Goal: Task Accomplishment & Management: Use online tool/utility

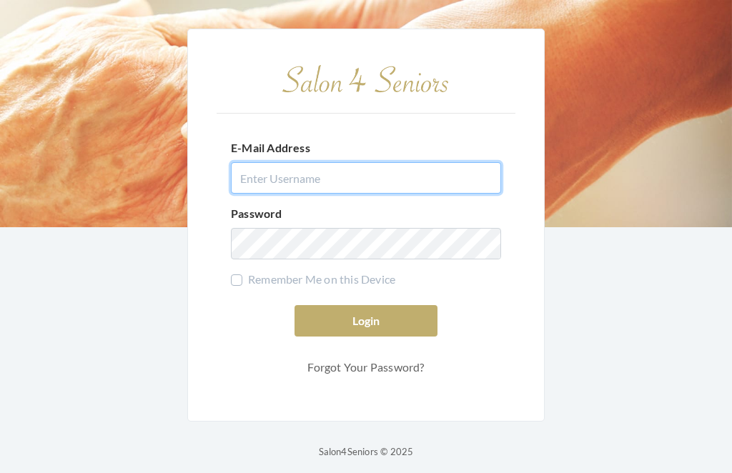
type input "[EMAIL_ADDRESS][DOMAIN_NAME]"
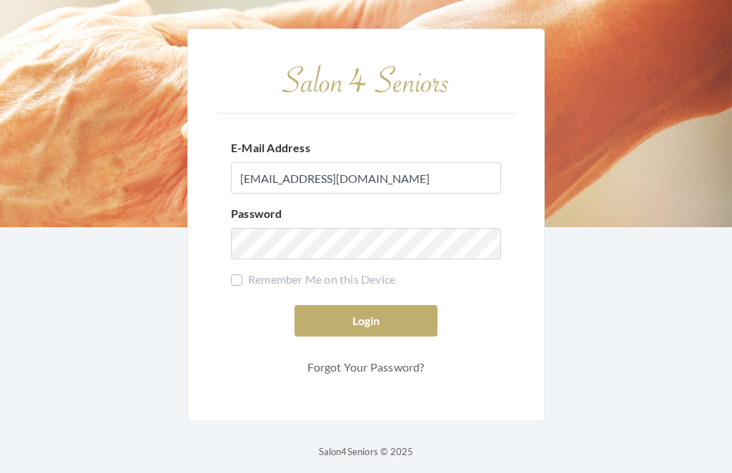
click at [366, 337] on button "Login" at bounding box center [366, 320] width 143 height 31
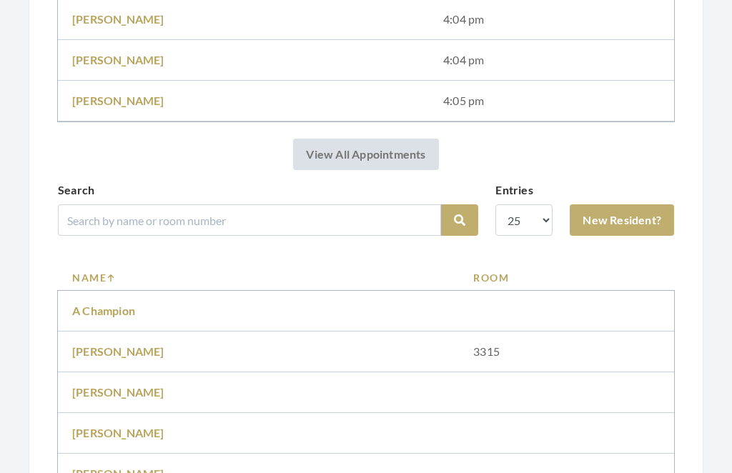
scroll to position [1453, 0]
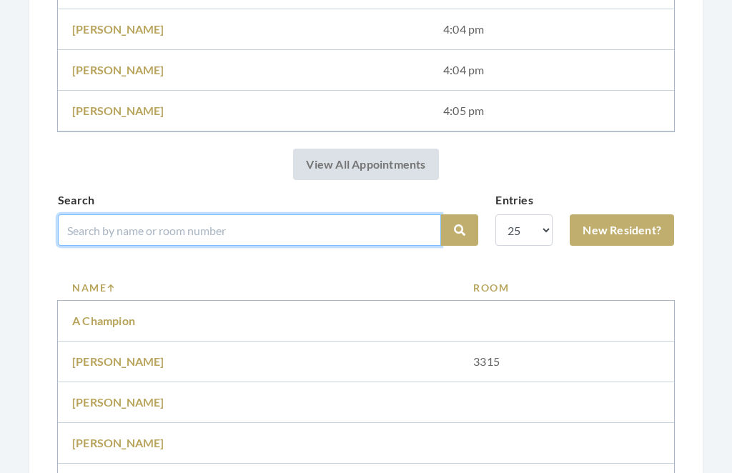
click at [224, 224] on input "search" at bounding box center [249, 230] width 383 height 31
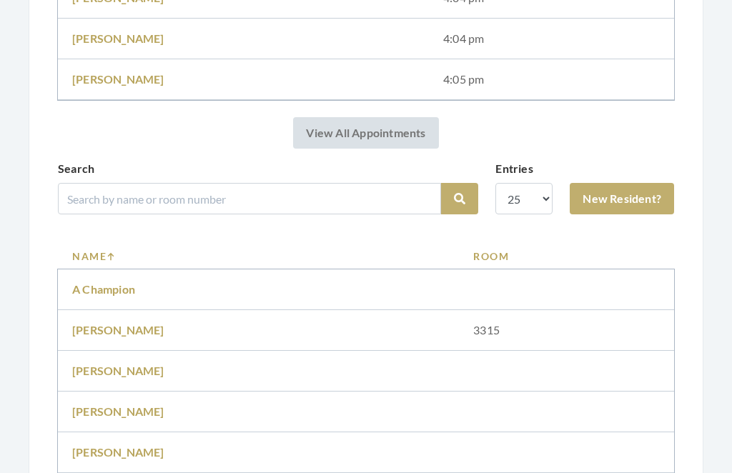
scroll to position [1484, 0]
click at [230, 170] on div "Search" at bounding box center [249, 188] width 383 height 54
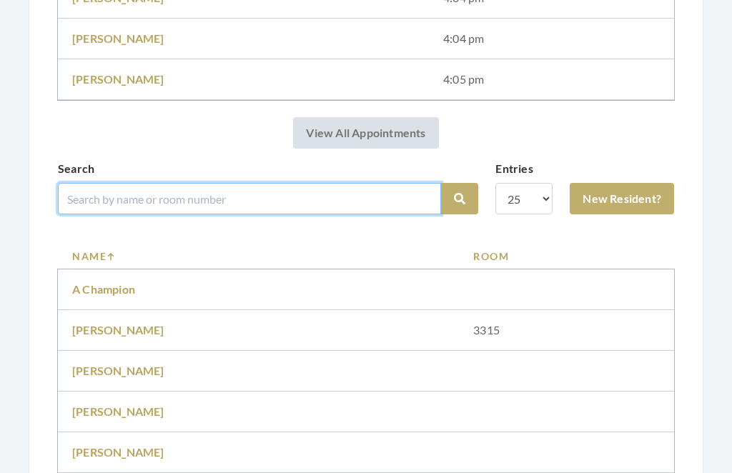
click at [180, 185] on input "search" at bounding box center [249, 198] width 383 height 31
type input "Young"
click at [460, 199] on button "Search" at bounding box center [459, 199] width 37 height 31
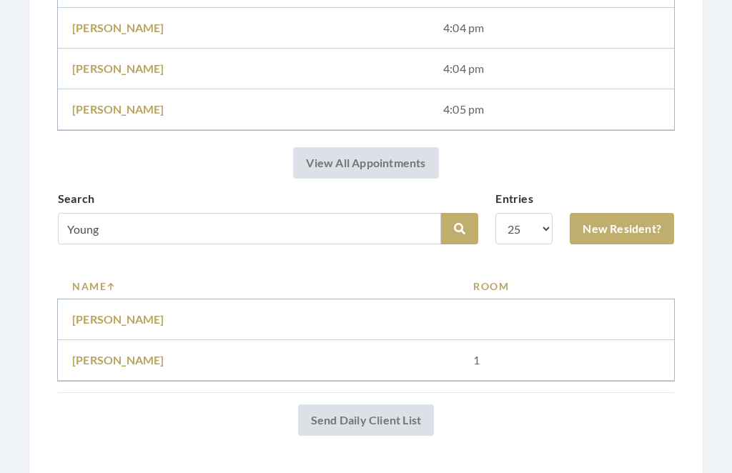
scroll to position [1471, 0]
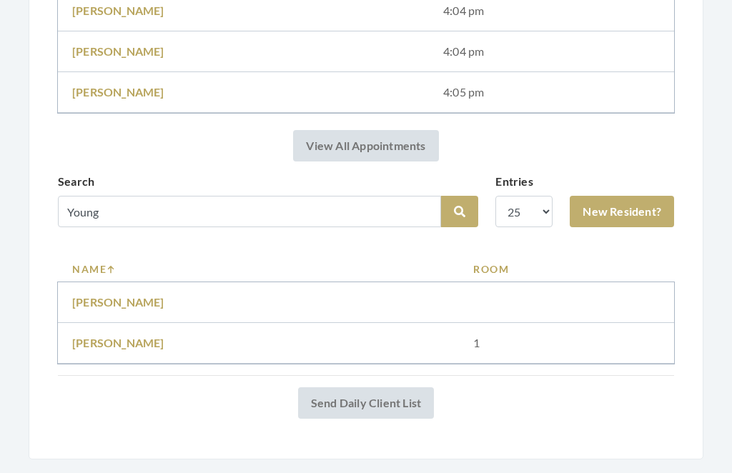
click at [109, 343] on link "[PERSON_NAME]" at bounding box center [118, 344] width 92 height 14
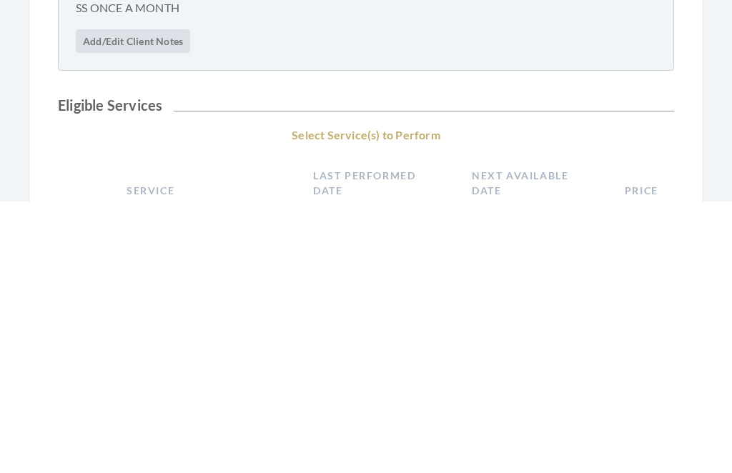
scroll to position [255, 0]
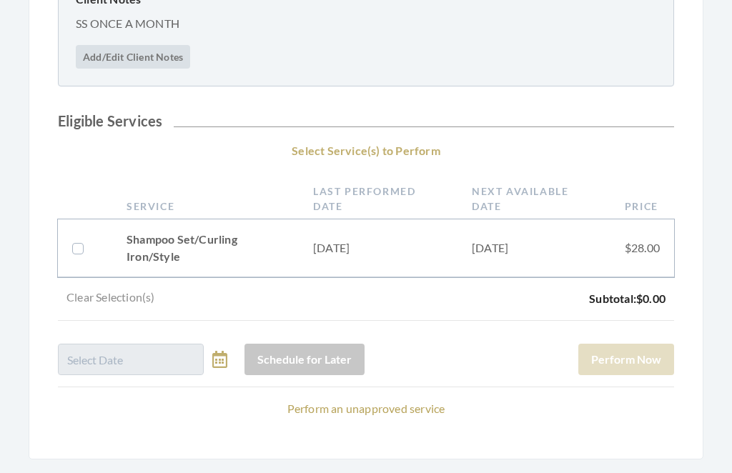
click at [84, 252] on label at bounding box center [80, 248] width 17 height 17
checkbox input "true"
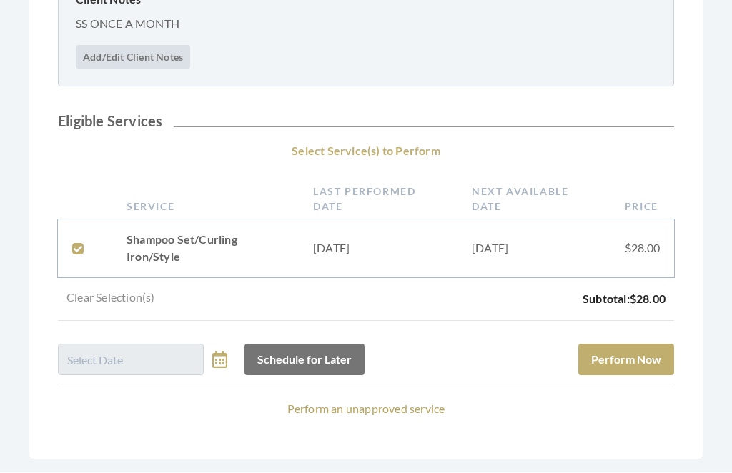
click at [646, 353] on button "Perform Now" at bounding box center [627, 360] width 96 height 31
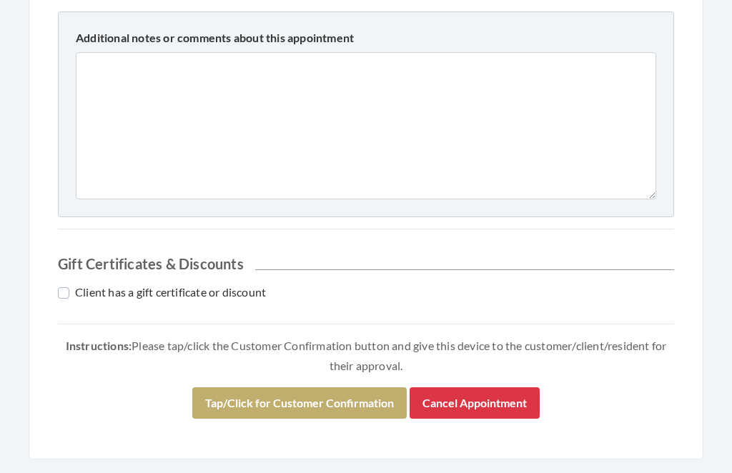
click at [314, 395] on button "Tap/Click for Customer Confirmation" at bounding box center [299, 403] width 215 height 31
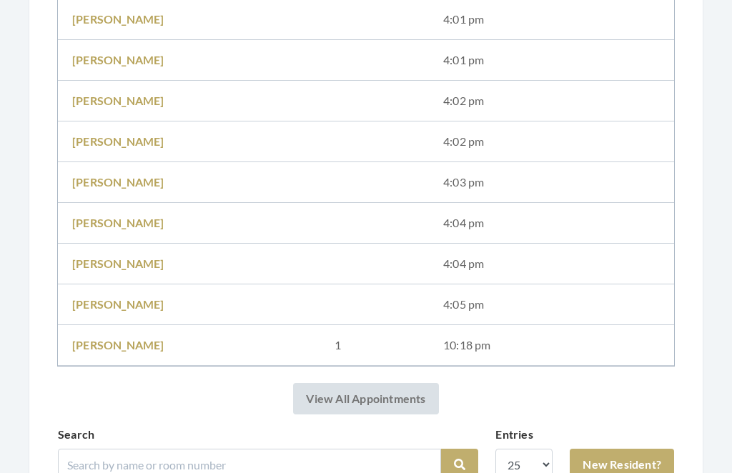
scroll to position [1312, 0]
click at [142, 464] on input "search" at bounding box center [249, 464] width 383 height 31
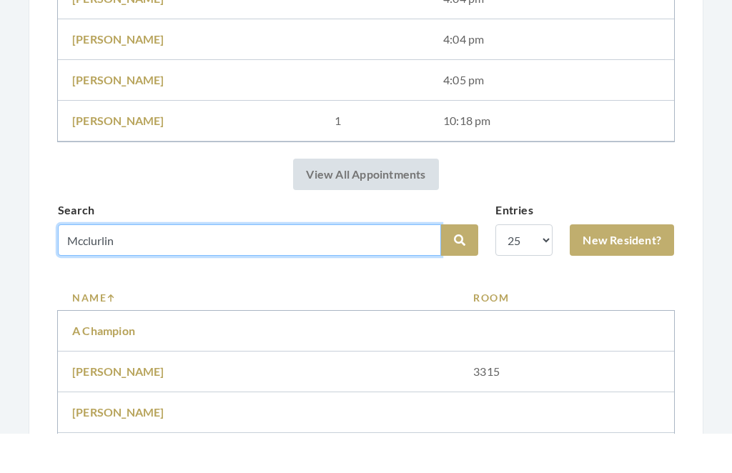
type input "Mcclurlin"
click at [460, 264] on button "Search" at bounding box center [459, 279] width 37 height 31
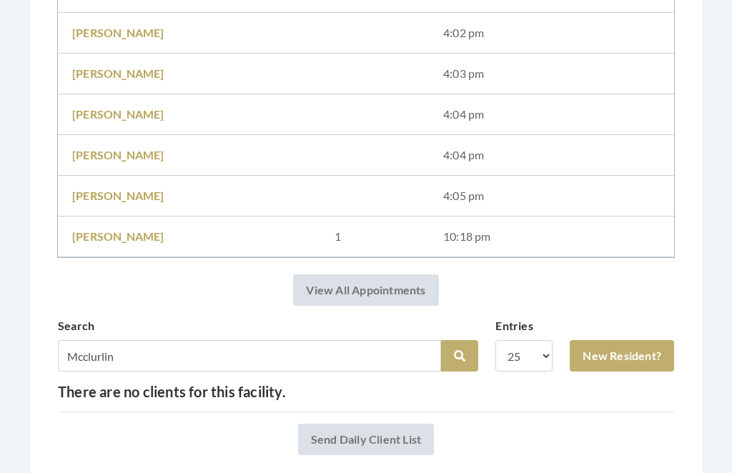
scroll to position [1404, 0]
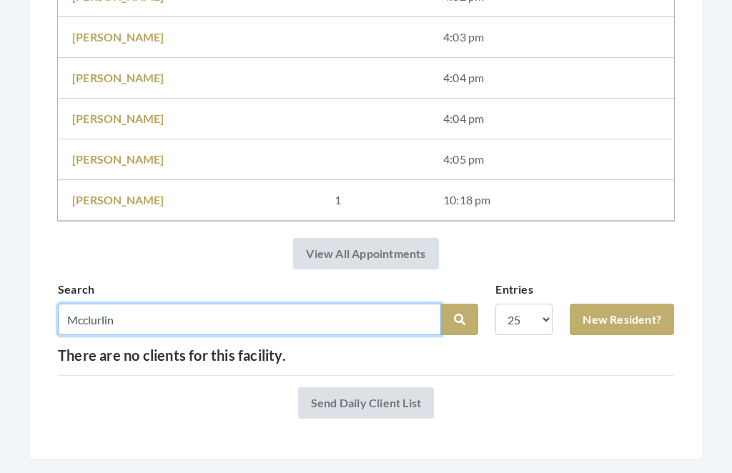
click at [134, 320] on input "Mcclurlin" at bounding box center [249, 320] width 383 height 31
click at [460, 320] on button "Search" at bounding box center [459, 320] width 37 height 31
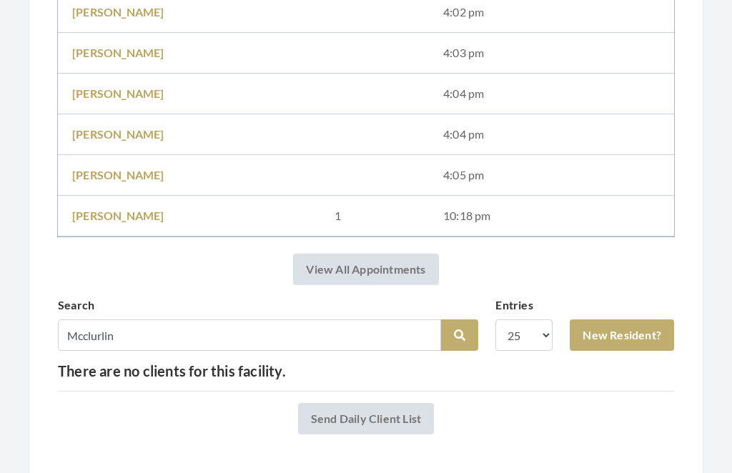
scroll to position [1392, 0]
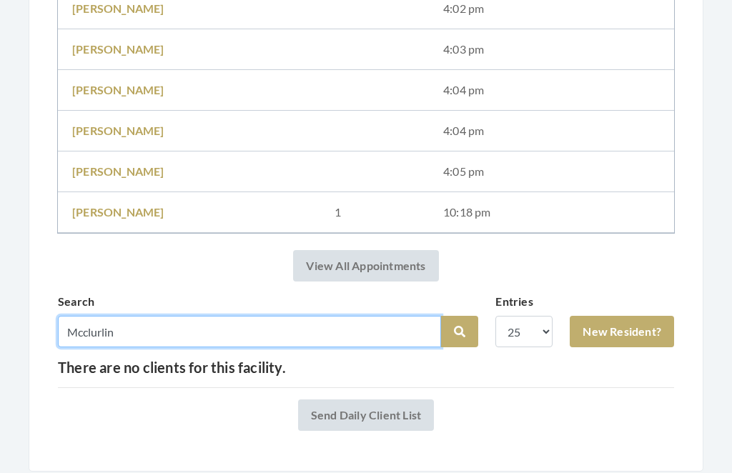
click at [148, 335] on input "Mcclurlin" at bounding box center [249, 332] width 383 height 31
click at [460, 332] on button "Search" at bounding box center [459, 332] width 37 height 31
click at [460, 317] on button "Search" at bounding box center [459, 332] width 37 height 31
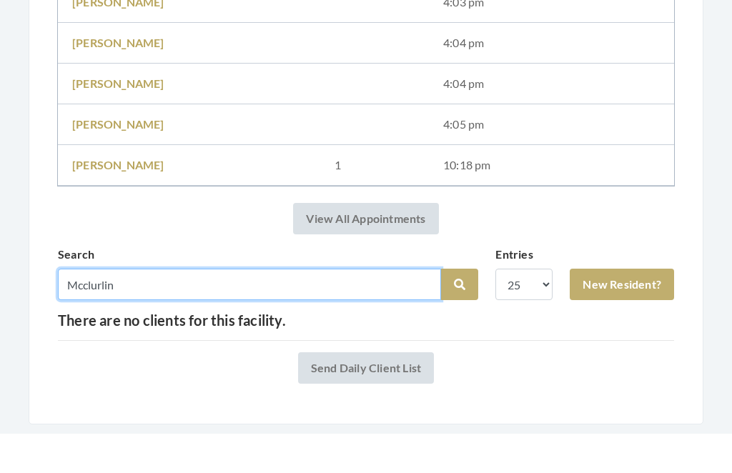
click at [460, 309] on button "Search" at bounding box center [459, 324] width 37 height 31
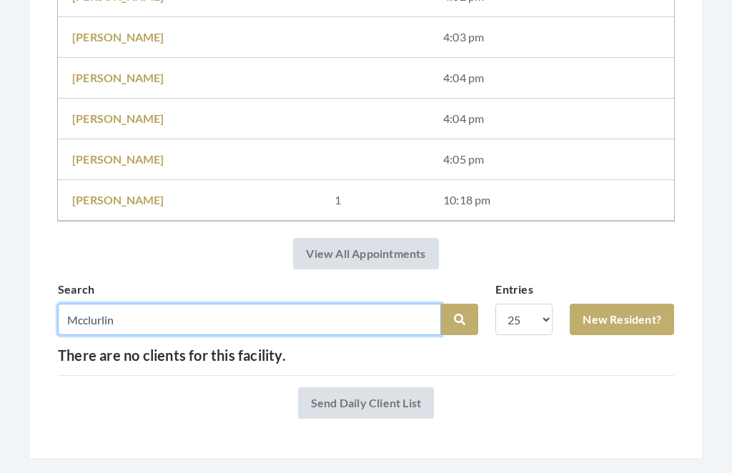
click at [132, 323] on input "Mcclurlin" at bounding box center [249, 320] width 383 height 31
click at [460, 320] on button "Search" at bounding box center [459, 320] width 37 height 31
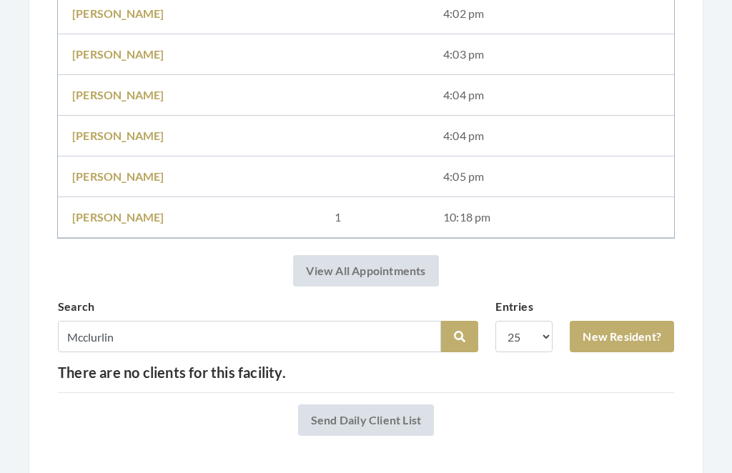
scroll to position [1404, 0]
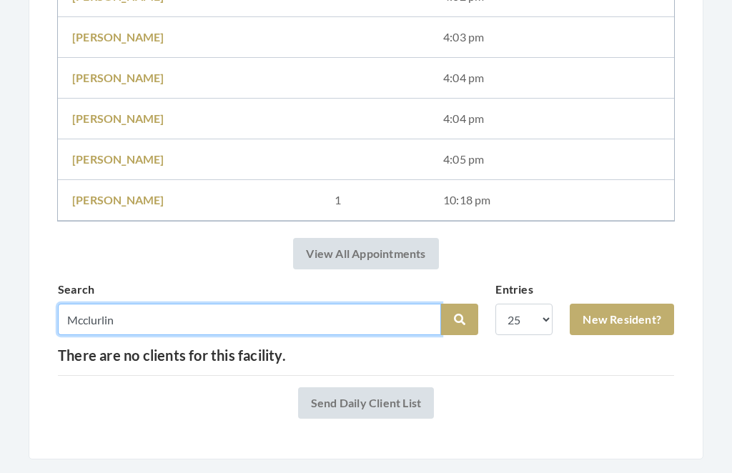
click at [138, 322] on input "Mcclurlin" at bounding box center [249, 320] width 383 height 31
type input "Mcclu"
click at [460, 320] on button "Search" at bounding box center [459, 320] width 37 height 31
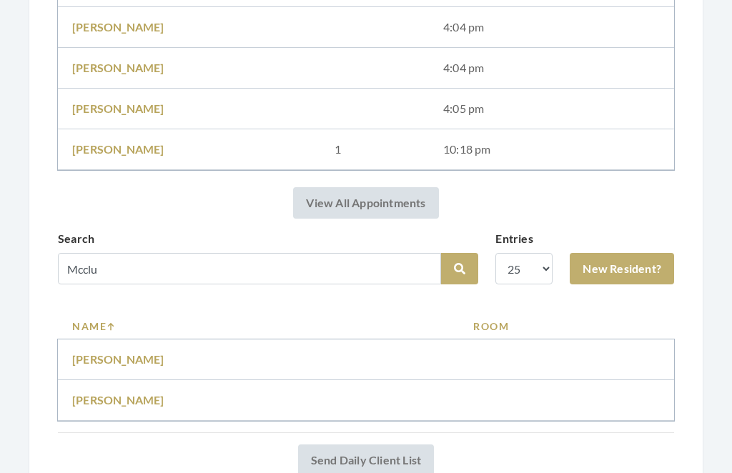
scroll to position [1457, 0]
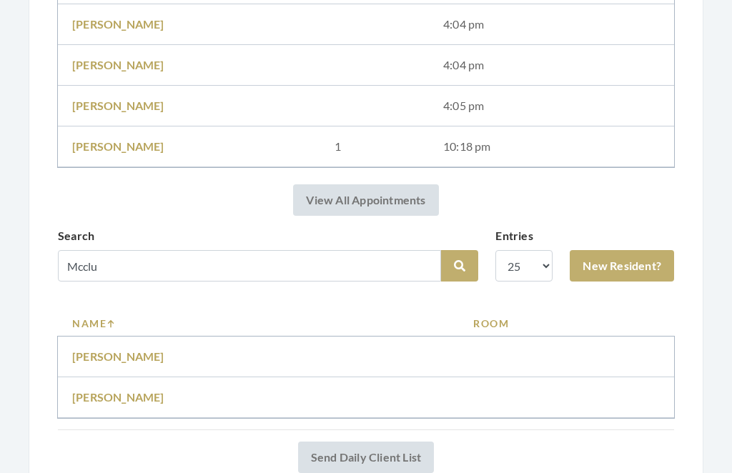
click at [154, 354] on link "[PERSON_NAME]" at bounding box center [118, 357] width 92 height 14
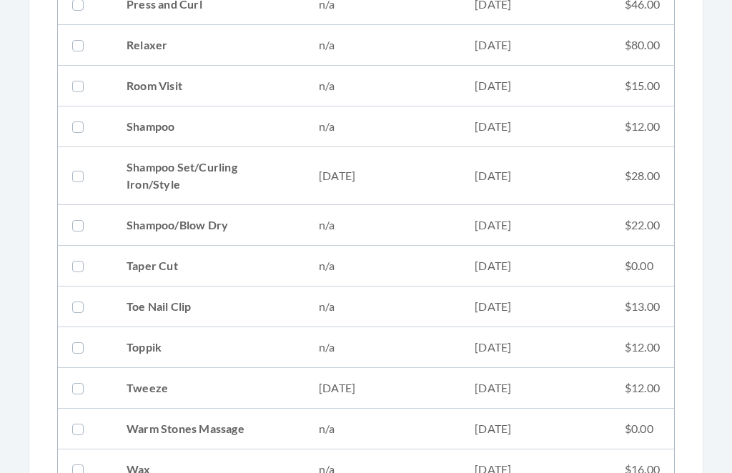
click at [353, 176] on td "[DATE]" at bounding box center [383, 177] width 156 height 58
checkbox input "true"
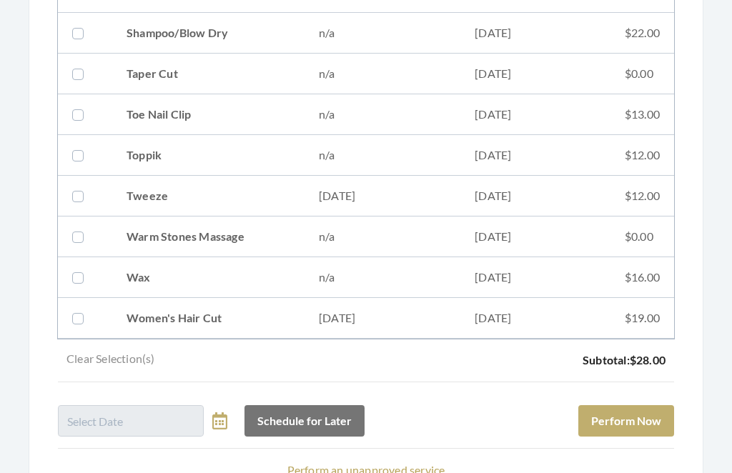
scroll to position [1935, 0]
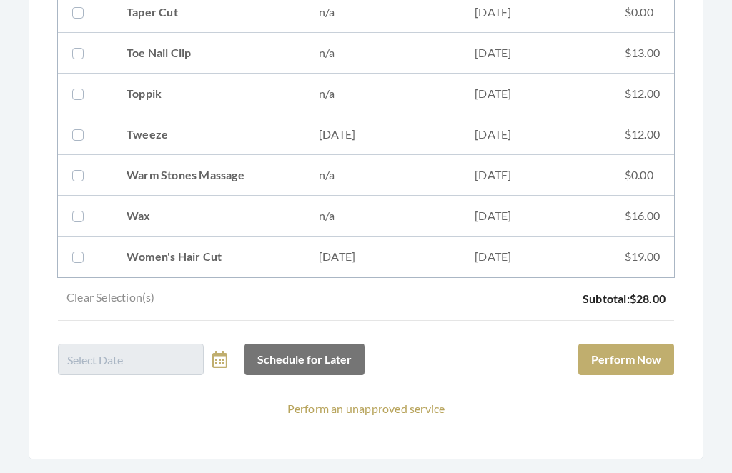
click at [649, 356] on button "Perform Now" at bounding box center [627, 360] width 96 height 31
click at [656, 345] on button "Perform Now" at bounding box center [627, 360] width 96 height 31
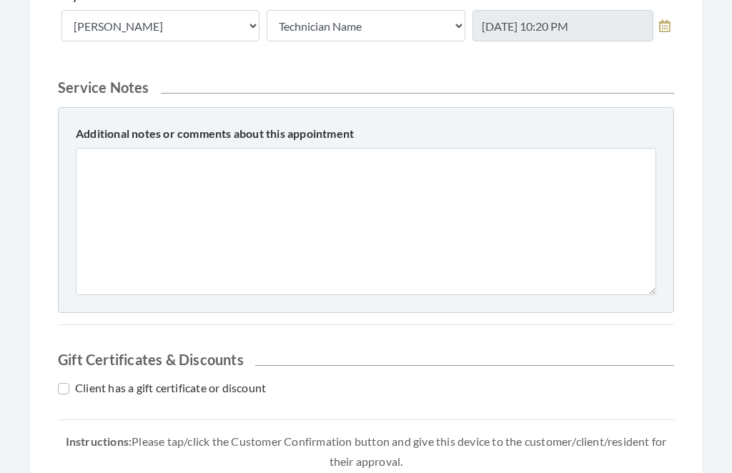
scroll to position [632, 0]
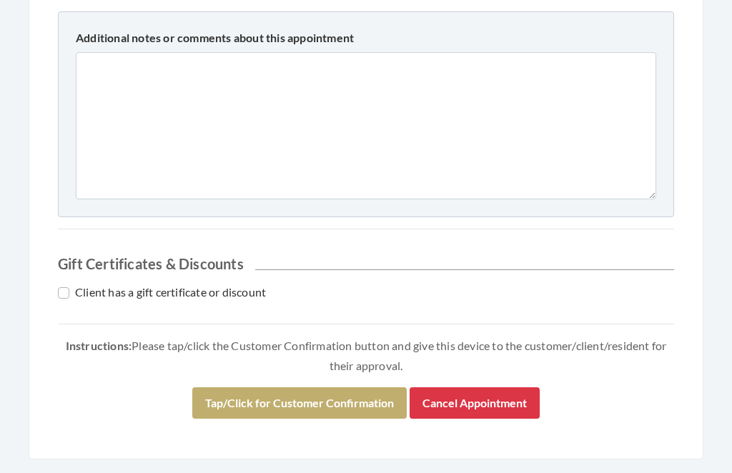
click at [305, 383] on div "Instructions: Please tap/click the Customer Confirmation button and give this d…" at bounding box center [366, 384] width 616 height 94
click at [315, 398] on button "Tap/Click for Customer Confirmation" at bounding box center [299, 403] width 215 height 31
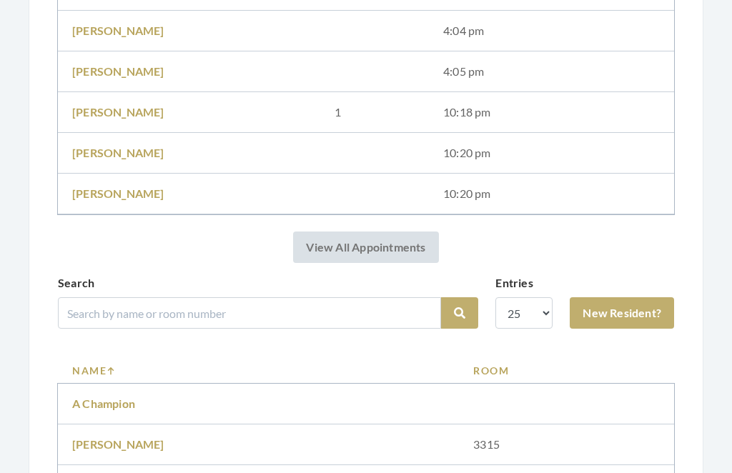
scroll to position [1555, 0]
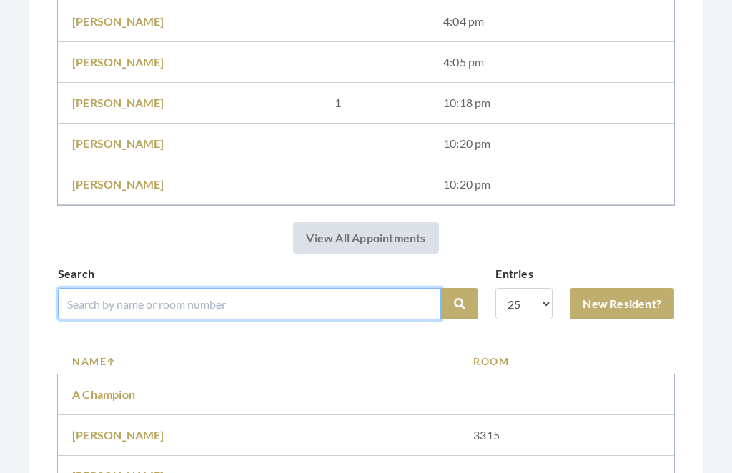
click at [233, 295] on input "search" at bounding box center [249, 303] width 383 height 31
type input "[PERSON_NAME]"
click at [460, 304] on button "Search" at bounding box center [459, 303] width 37 height 31
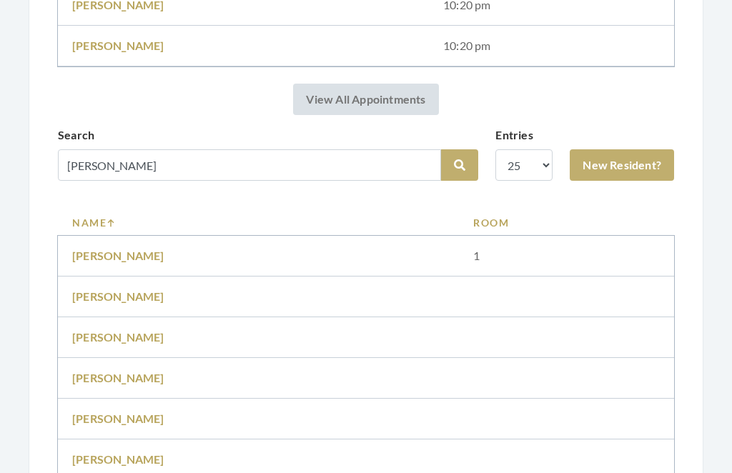
scroll to position [1641, 0]
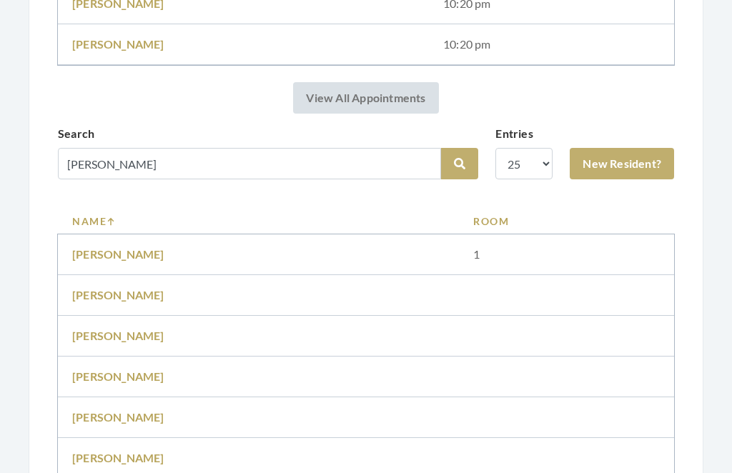
click at [139, 259] on link "[PERSON_NAME]" at bounding box center [118, 255] width 92 height 14
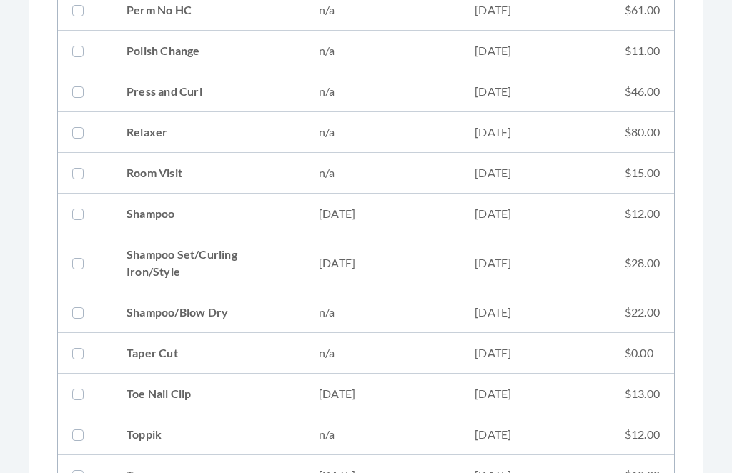
click at [591, 263] on td "08/26/2025" at bounding box center [536, 264] width 150 height 58
checkbox input "true"
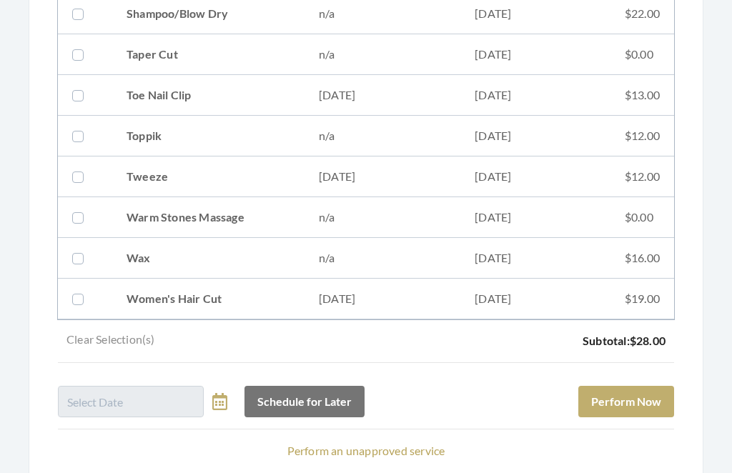
scroll to position [2025, 0]
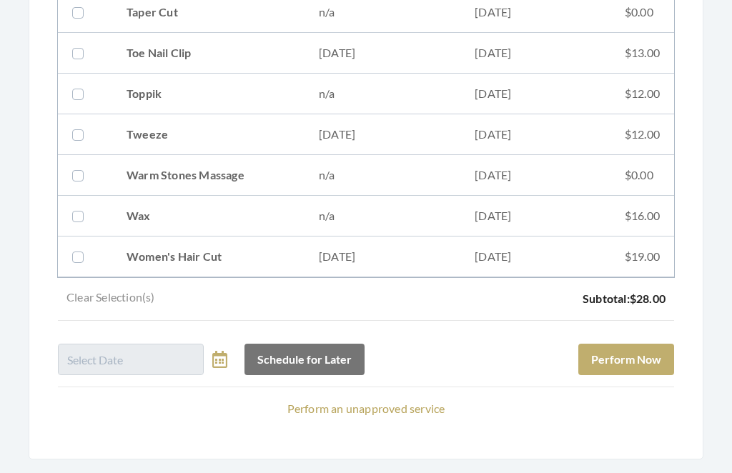
click at [607, 267] on td "06/04/2025" at bounding box center [536, 257] width 150 height 41
checkbox input "true"
click at [641, 358] on button "Perform Now" at bounding box center [627, 360] width 96 height 31
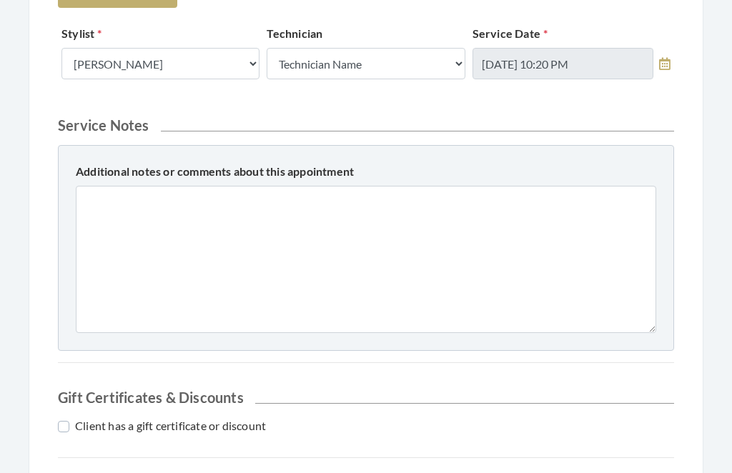
scroll to position [763, 0]
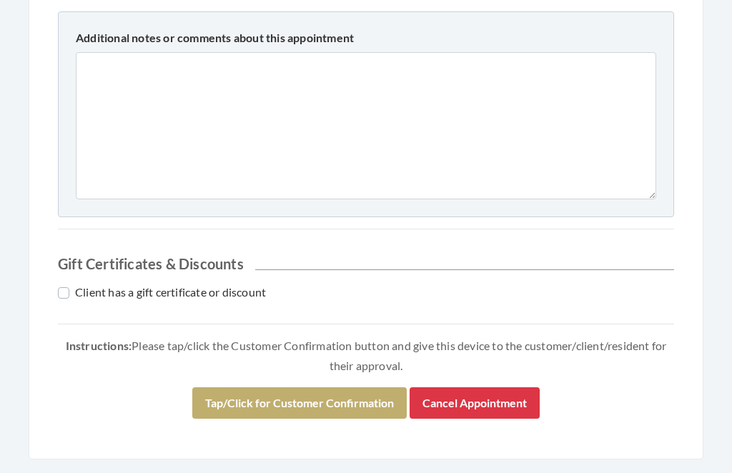
click at [317, 394] on button "Tap/Click for Customer Confirmation" at bounding box center [299, 403] width 215 height 31
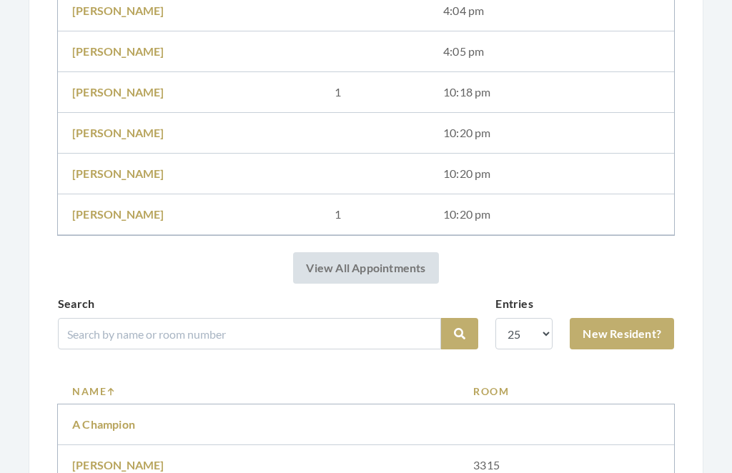
scroll to position [1569, 0]
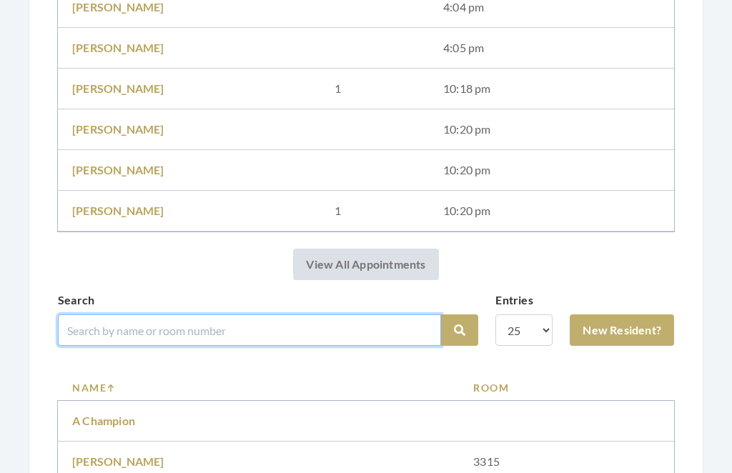
click at [222, 320] on input "search" at bounding box center [249, 330] width 383 height 31
type input "[PERSON_NAME]"
click at [460, 330] on button "Search" at bounding box center [459, 330] width 37 height 31
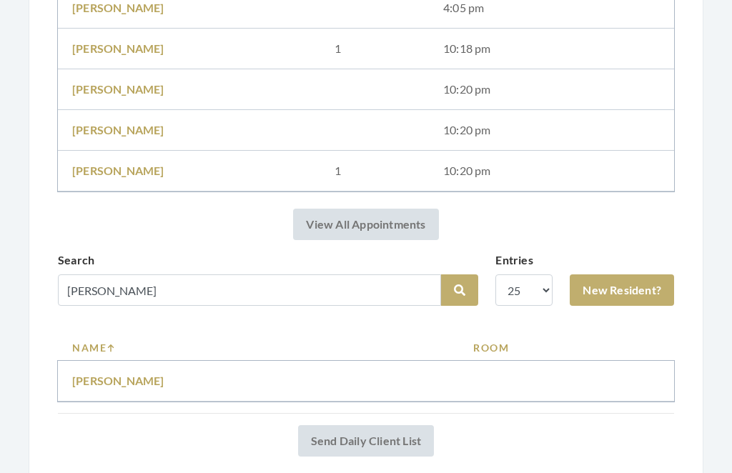
scroll to position [1556, 0]
click at [109, 369] on td "[PERSON_NAME]" at bounding box center [258, 381] width 401 height 41
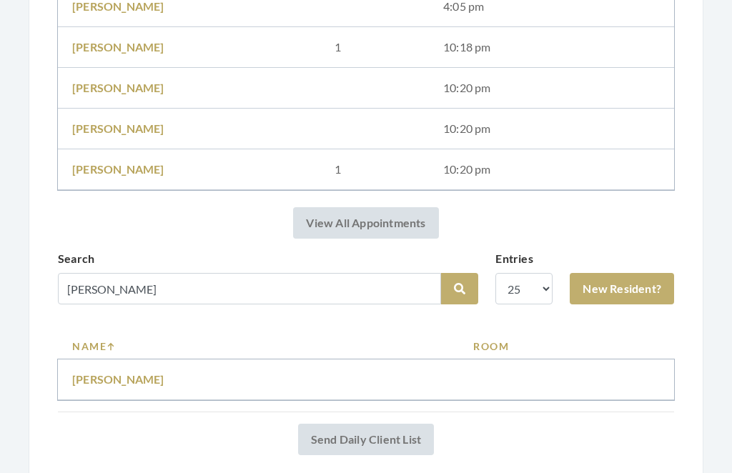
click at [114, 378] on link "Jerry Parrish" at bounding box center [118, 380] width 92 height 14
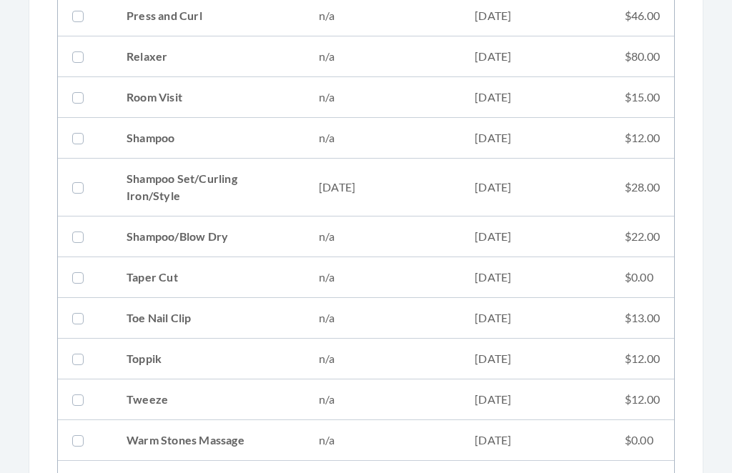
scroll to position [1668, 0]
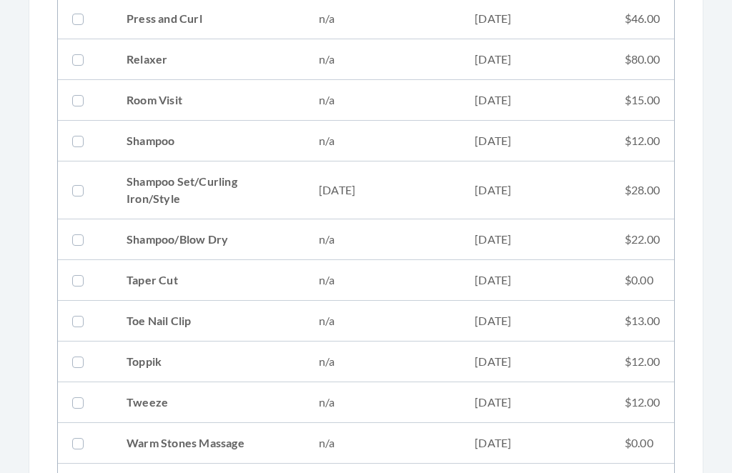
click at [461, 191] on td "09/08/2025" at bounding box center [536, 191] width 150 height 58
checkbox input "true"
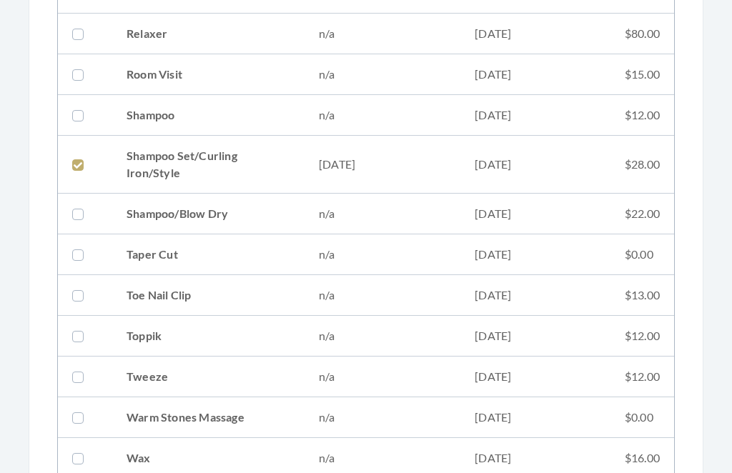
scroll to position [1935, 0]
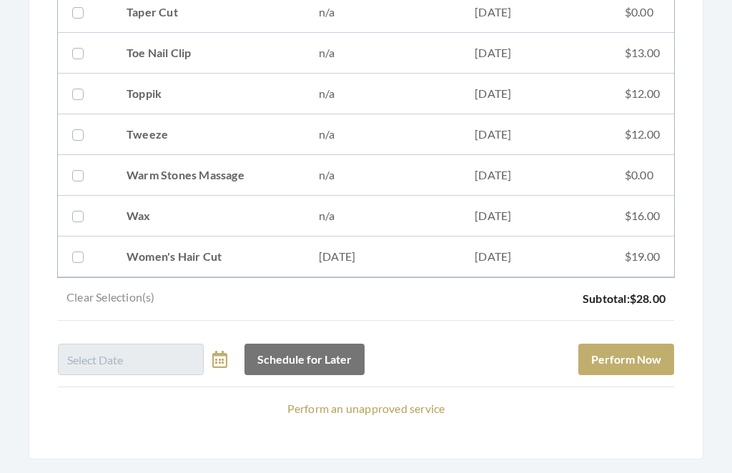
click at [654, 353] on button "Perform Now" at bounding box center [627, 360] width 96 height 31
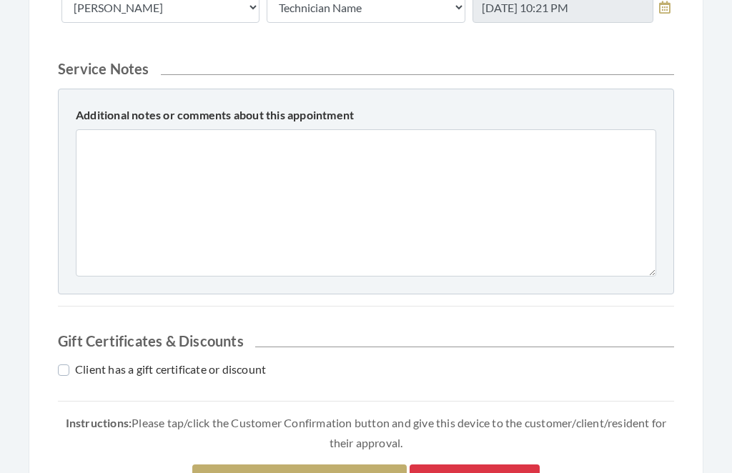
scroll to position [632, 0]
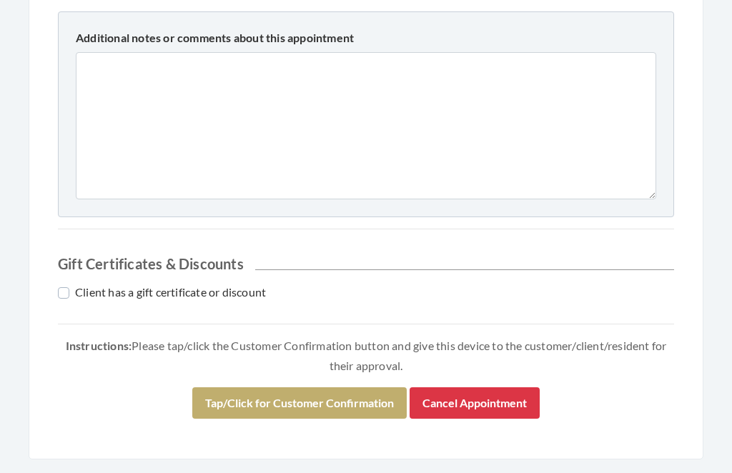
click at [342, 382] on div "Instructions: Please tap/click the Customer Confirmation button and give this d…" at bounding box center [366, 384] width 616 height 94
click at [330, 397] on button "Tap/Click for Customer Confirmation" at bounding box center [299, 403] width 215 height 31
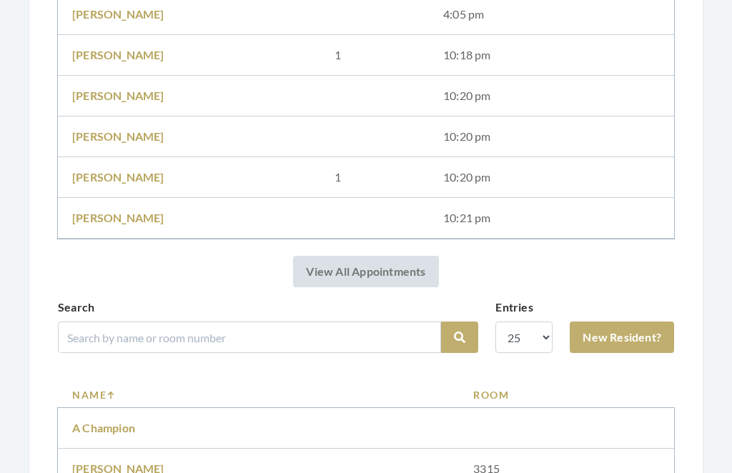
scroll to position [1611, 0]
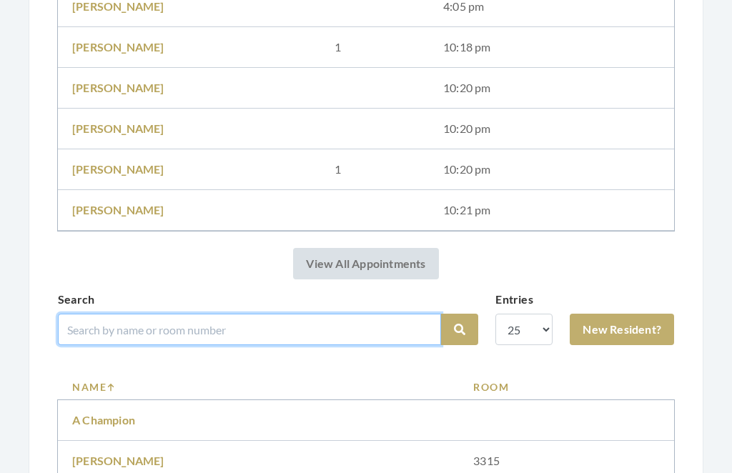
click at [218, 324] on input "search" at bounding box center [249, 329] width 383 height 31
type input "Low"
click at [460, 330] on button "Search" at bounding box center [459, 329] width 37 height 31
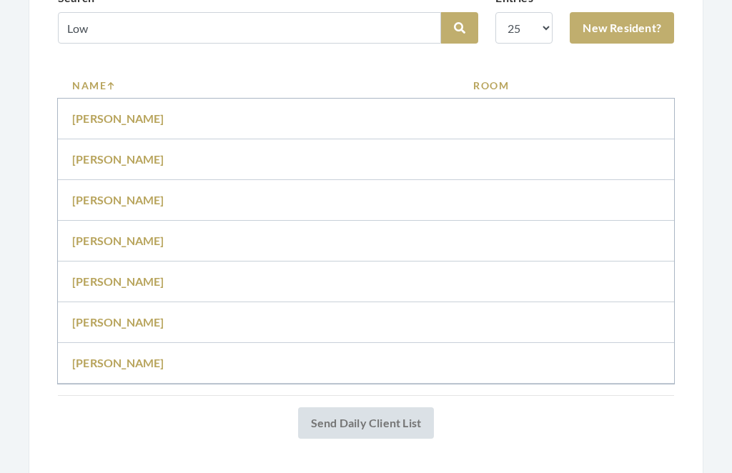
scroll to position [1862, 0]
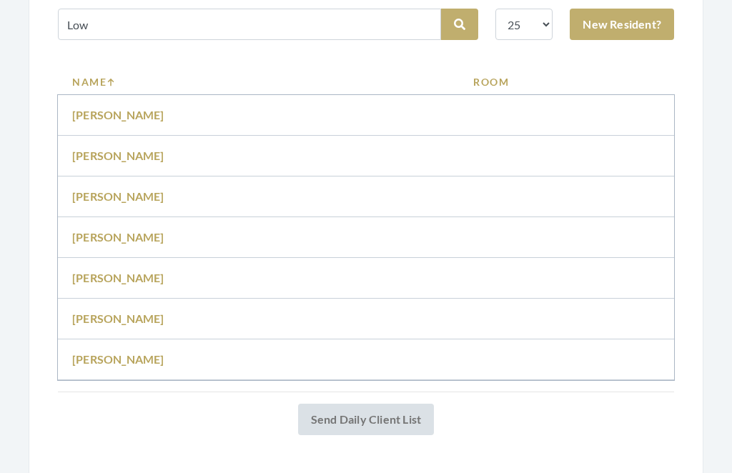
click at [137, 272] on link "[PERSON_NAME]" at bounding box center [118, 279] width 92 height 14
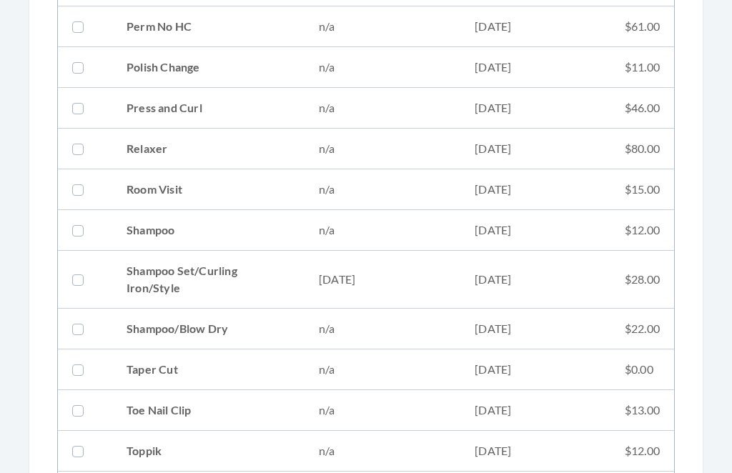
scroll to position [1608, 0]
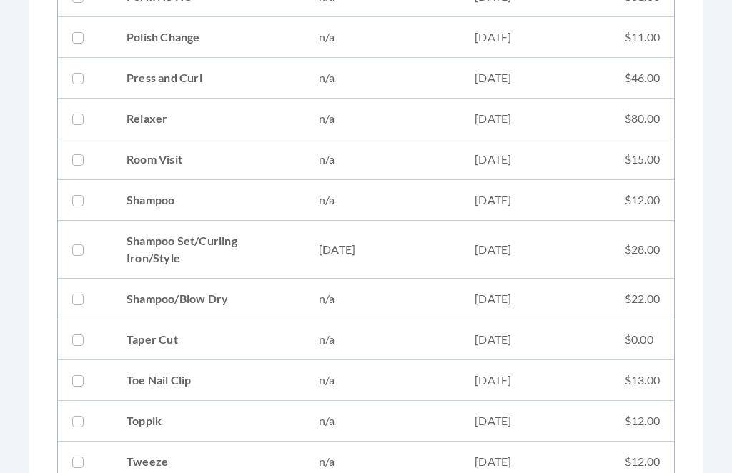
click at [628, 249] on td "$28.00" at bounding box center [643, 251] width 64 height 58
checkbox input "true"
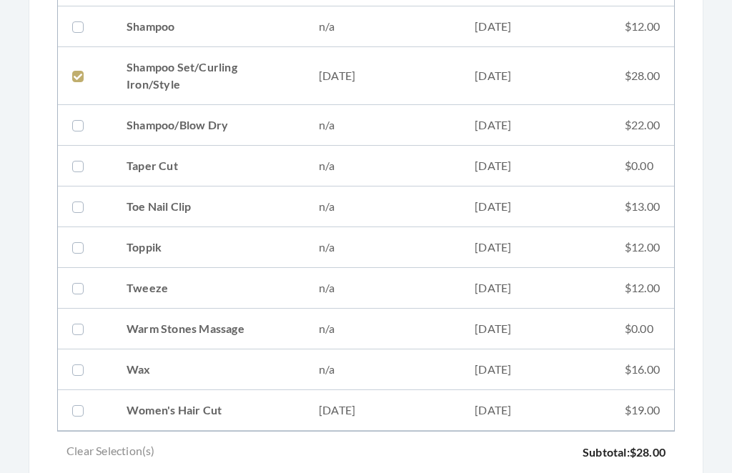
scroll to position [1935, 0]
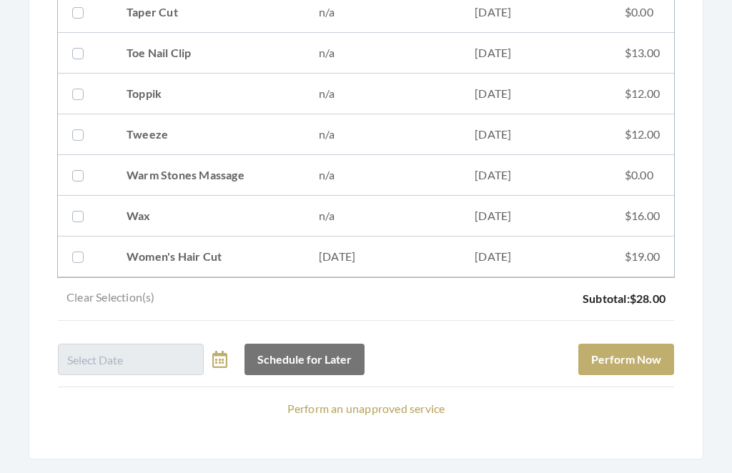
click at [648, 353] on button "Perform Now" at bounding box center [627, 360] width 96 height 31
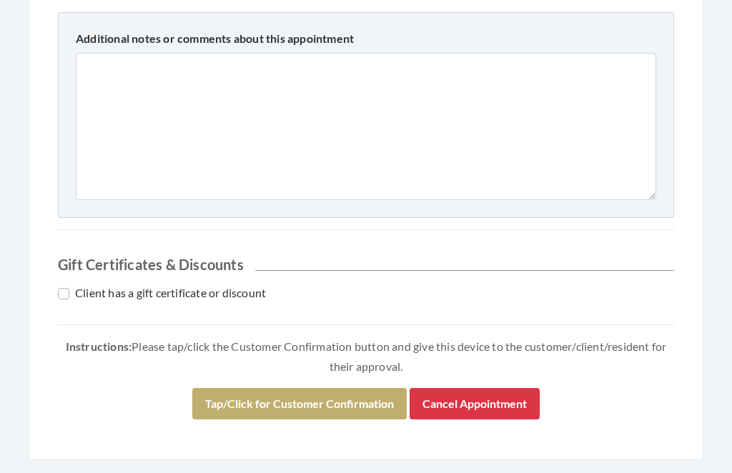
click at [332, 393] on button "Tap/Click for Customer Confirmation" at bounding box center [299, 403] width 215 height 31
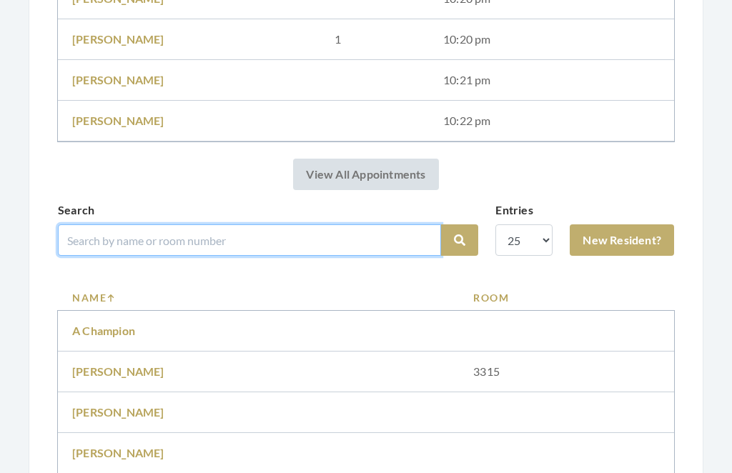
click at [234, 242] on input "search" at bounding box center [249, 240] width 383 height 31
type input "[PERSON_NAME]"
click at [460, 240] on button "Search" at bounding box center [459, 240] width 37 height 31
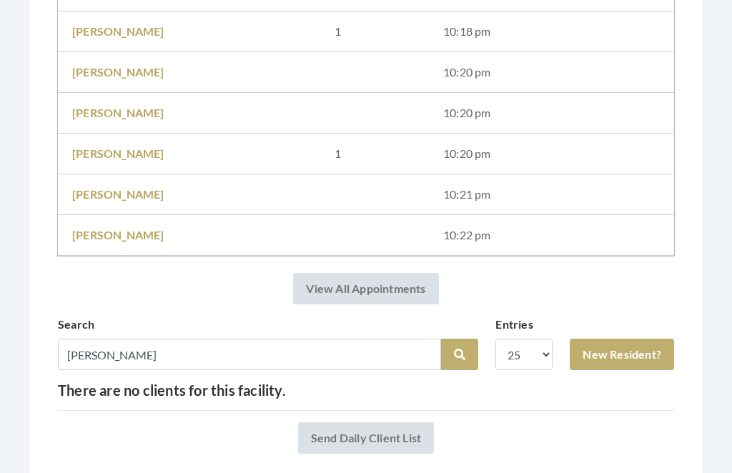
scroll to position [1608, 0]
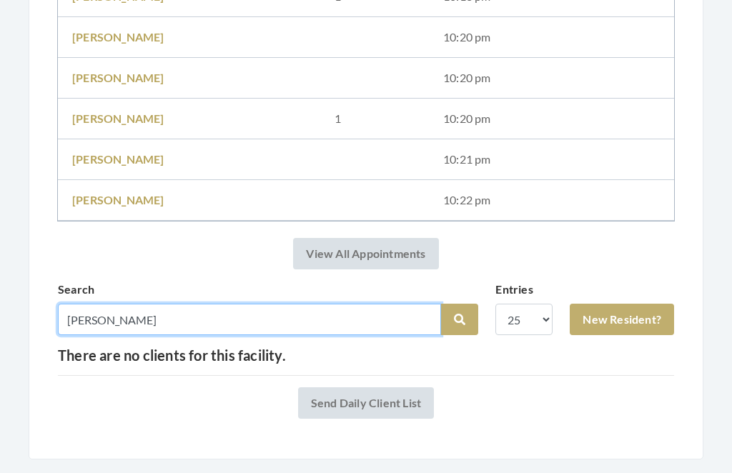
click at [151, 314] on input "[PERSON_NAME]" at bounding box center [249, 320] width 383 height 31
type input "[PERSON_NAME]"
click at [460, 320] on button "Search" at bounding box center [459, 320] width 37 height 31
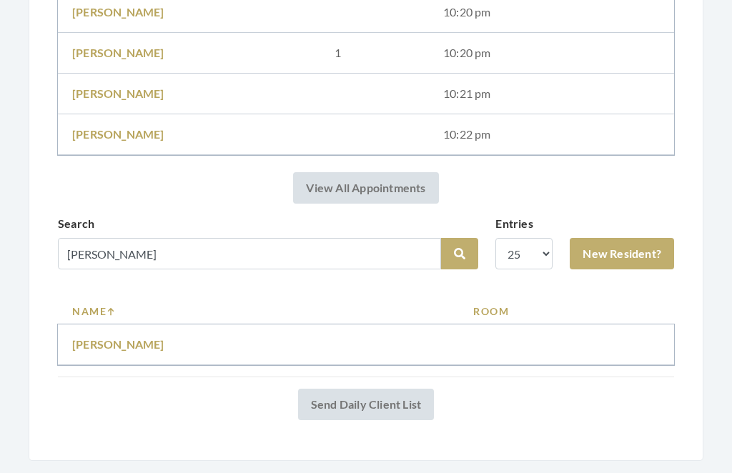
scroll to position [1674, 0]
click at [129, 343] on link "[PERSON_NAME]" at bounding box center [118, 345] width 92 height 14
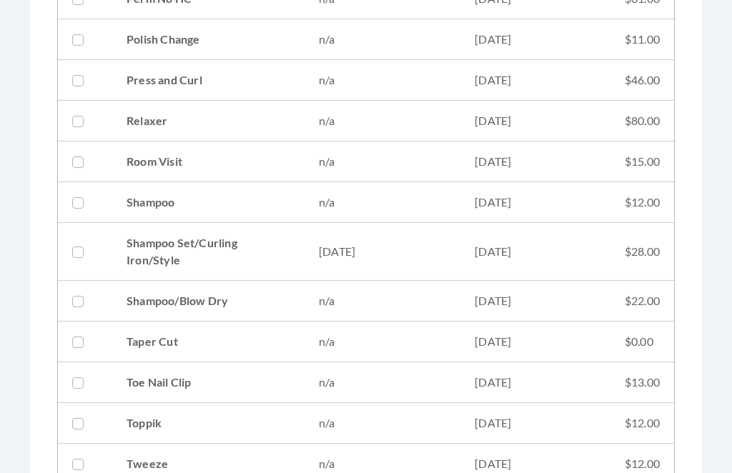
scroll to position [1608, 0]
click at [439, 242] on td "08/12/2025" at bounding box center [383, 251] width 156 height 58
checkbox input "true"
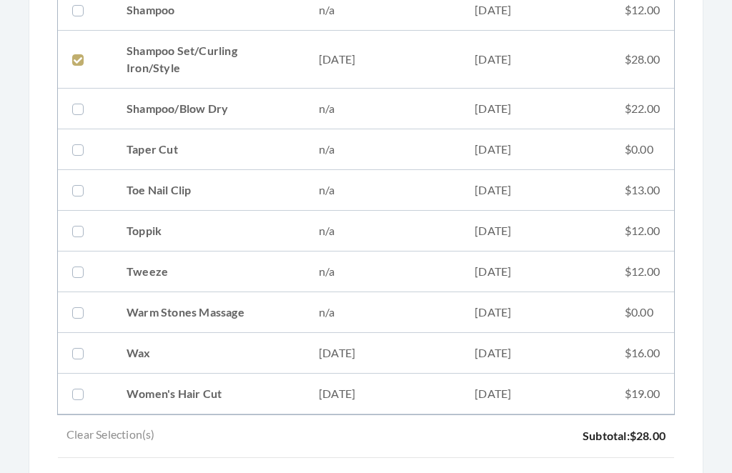
scroll to position [1935, 0]
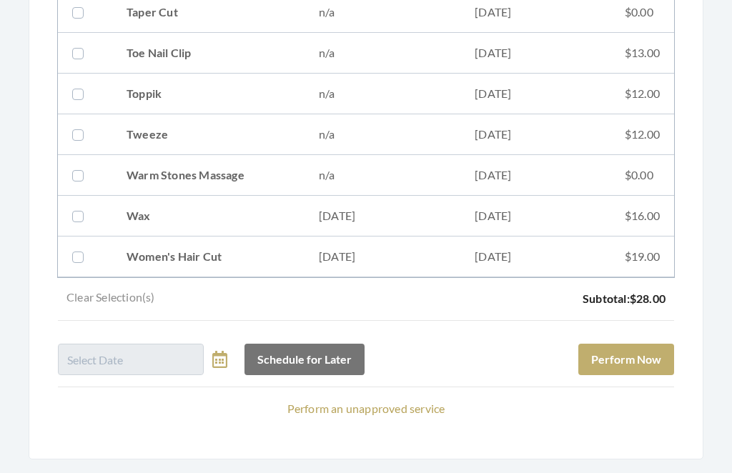
click at [643, 364] on button "Perform Now" at bounding box center [627, 360] width 96 height 31
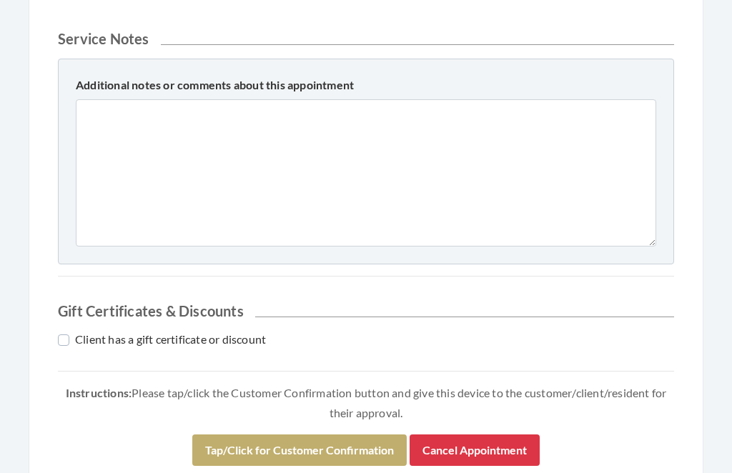
scroll to position [632, 0]
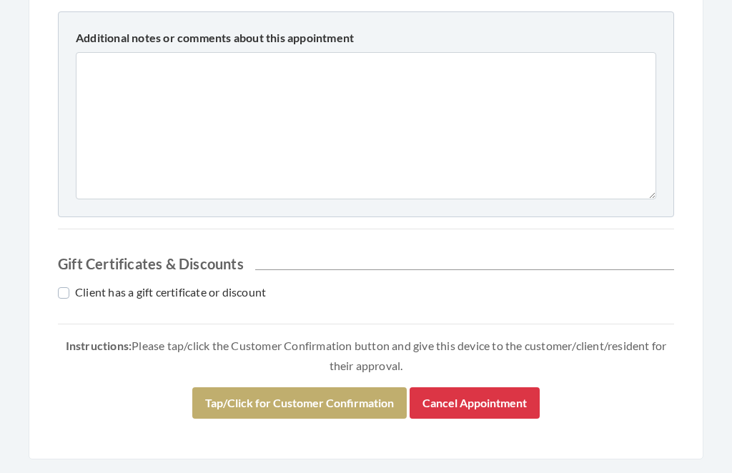
click at [331, 403] on button "Tap/Click for Customer Confirmation" at bounding box center [299, 403] width 215 height 31
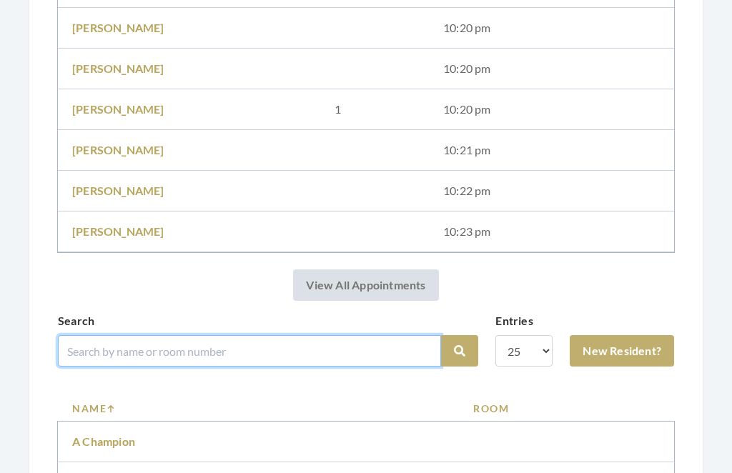
click at [316, 340] on input "search" at bounding box center [249, 350] width 383 height 31
type input "[PERSON_NAME]"
click at [460, 351] on button "Search" at bounding box center [459, 351] width 37 height 31
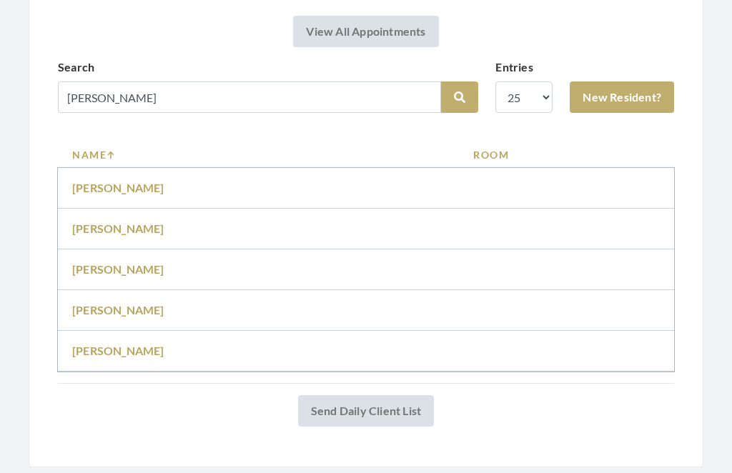
scroll to position [1873, 0]
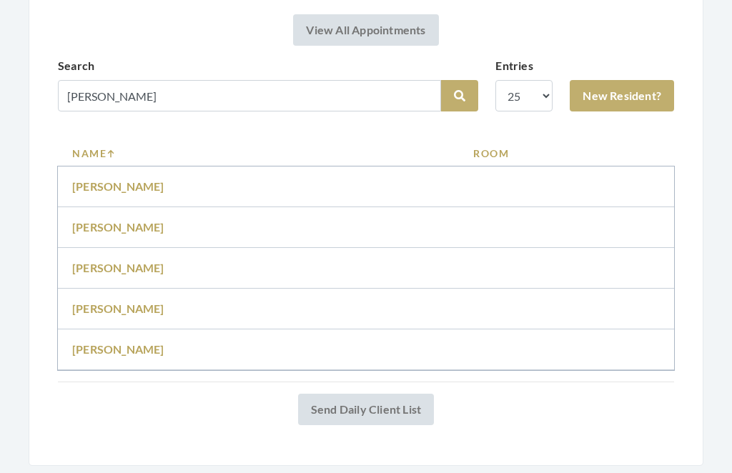
click at [137, 268] on link "[PERSON_NAME]" at bounding box center [118, 268] width 92 height 14
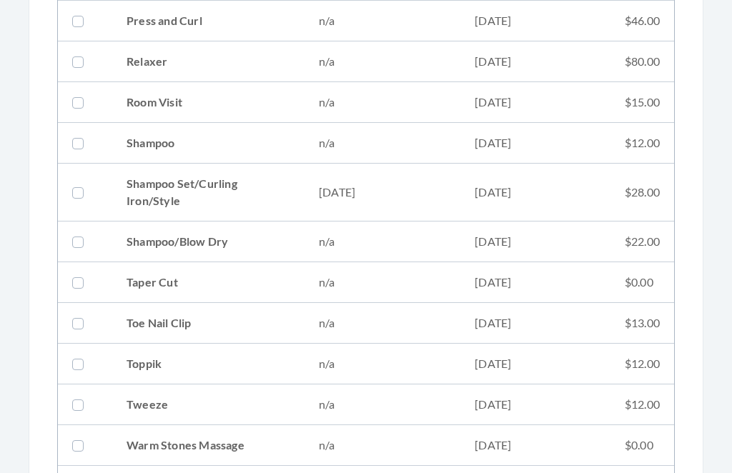
click at [448, 190] on td "[DATE]" at bounding box center [383, 193] width 156 height 58
checkbox input "true"
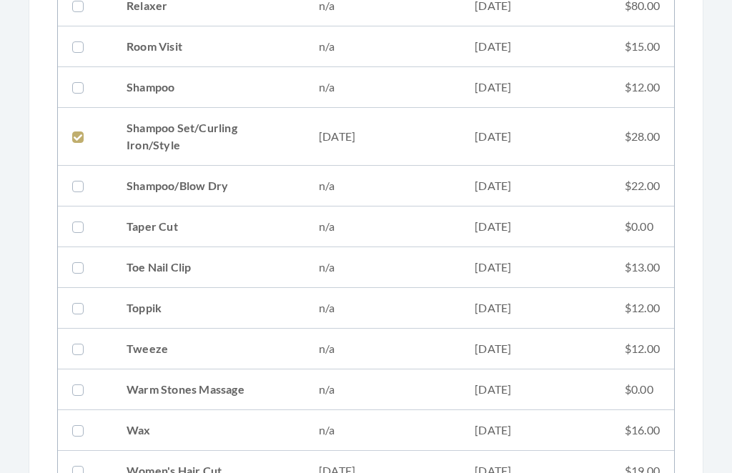
scroll to position [2025, 0]
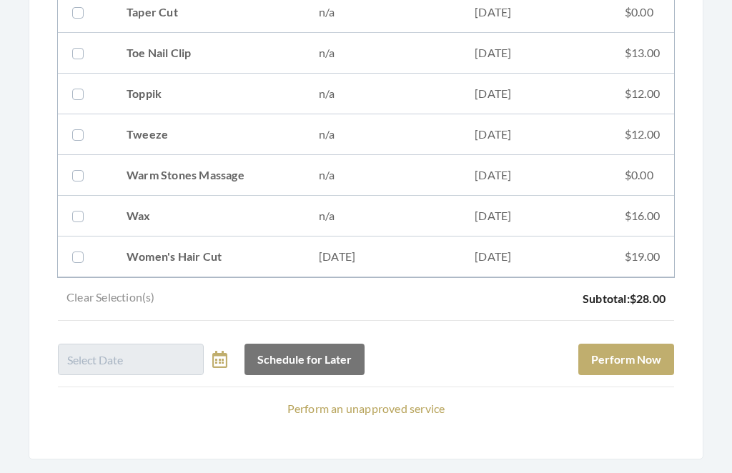
click at [653, 350] on button "Perform Now" at bounding box center [627, 360] width 96 height 31
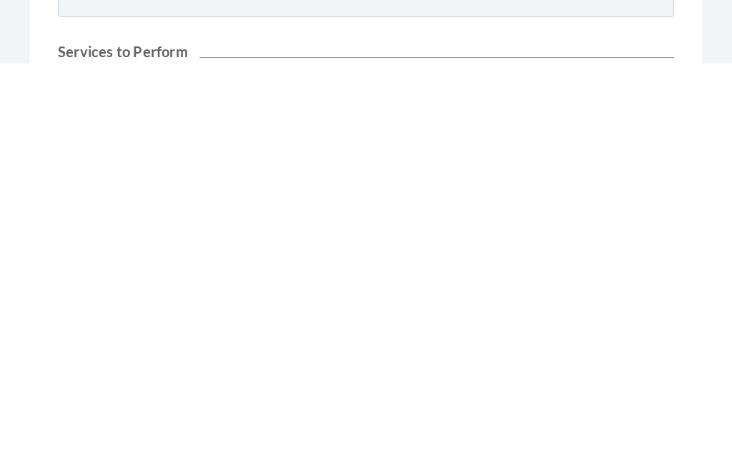
scroll to position [722, 0]
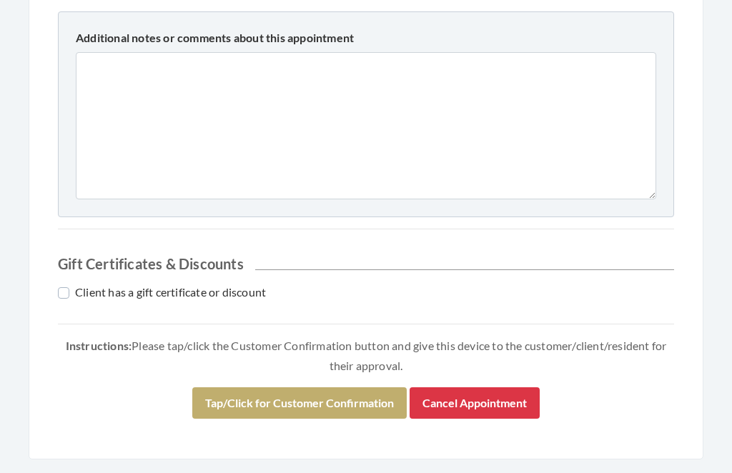
click at [337, 399] on button "Tap/Click for Customer Confirmation" at bounding box center [299, 403] width 215 height 31
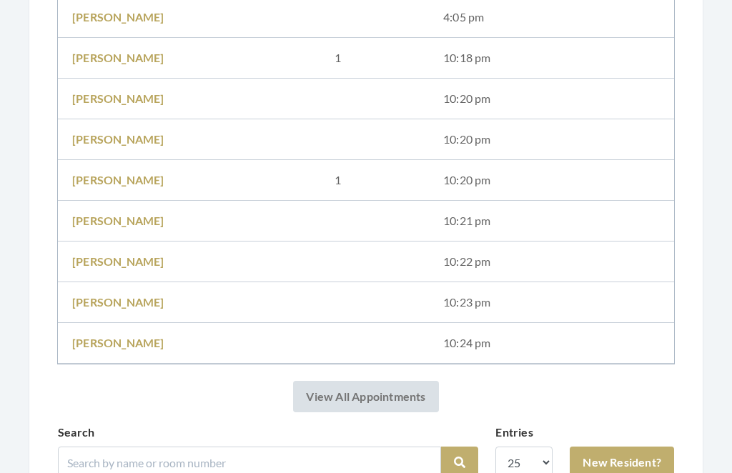
scroll to position [1631, 0]
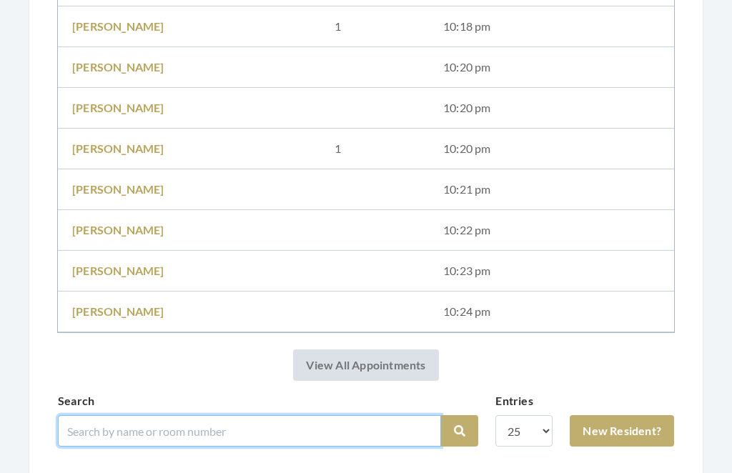
click at [213, 415] on input "search" at bounding box center [249, 430] width 383 height 31
type input "[PERSON_NAME]"
click at [460, 431] on button "Search" at bounding box center [459, 430] width 37 height 31
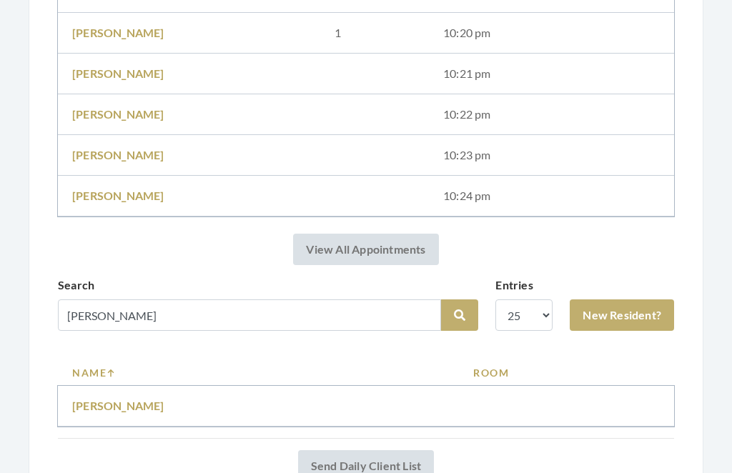
scroll to position [1694, 0]
click at [139, 405] on link "[PERSON_NAME]" at bounding box center [118, 406] width 92 height 14
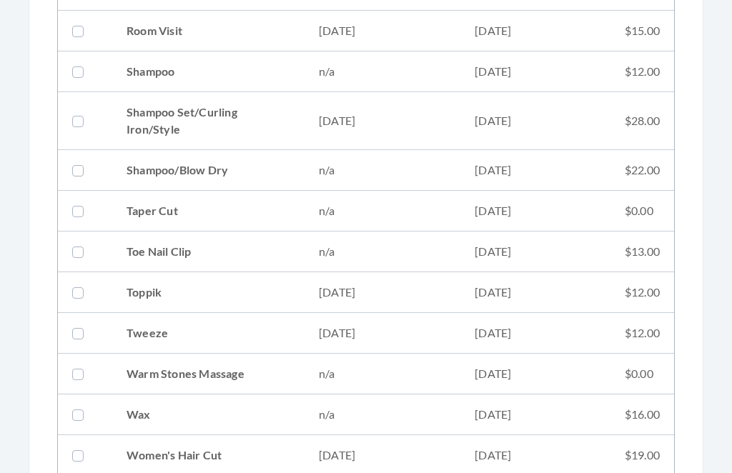
scroll to position [1742, 0]
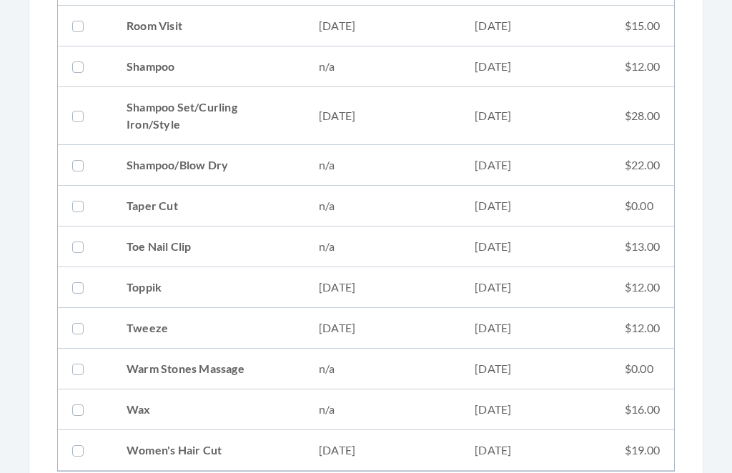
click at [282, 114] on td "Shampoo Set/Curling Iron/Style" at bounding box center [208, 116] width 192 height 58
checkbox input "true"
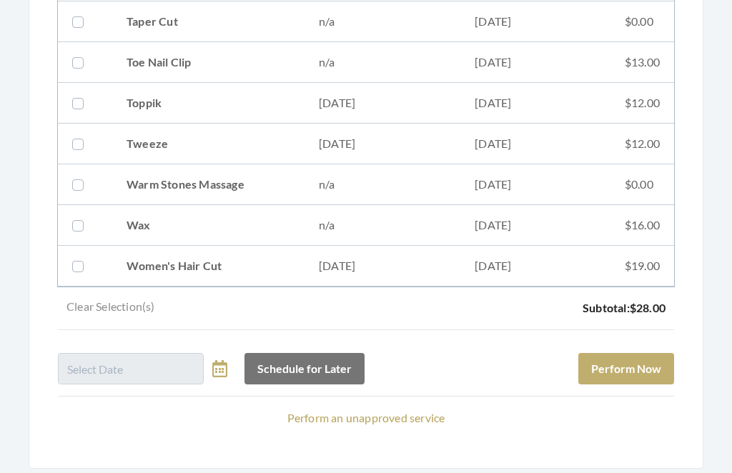
scroll to position [1933, 0]
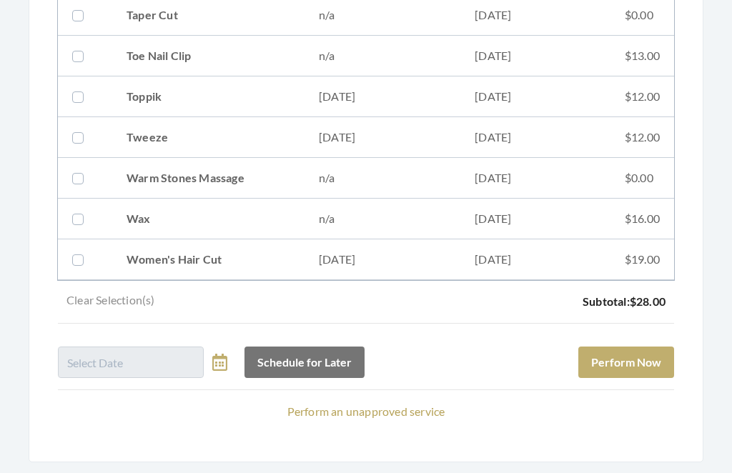
click at [375, 256] on td "08/12/2025" at bounding box center [383, 260] width 156 height 41
checkbox input "true"
click at [642, 355] on button "Perform Now" at bounding box center [627, 362] width 96 height 31
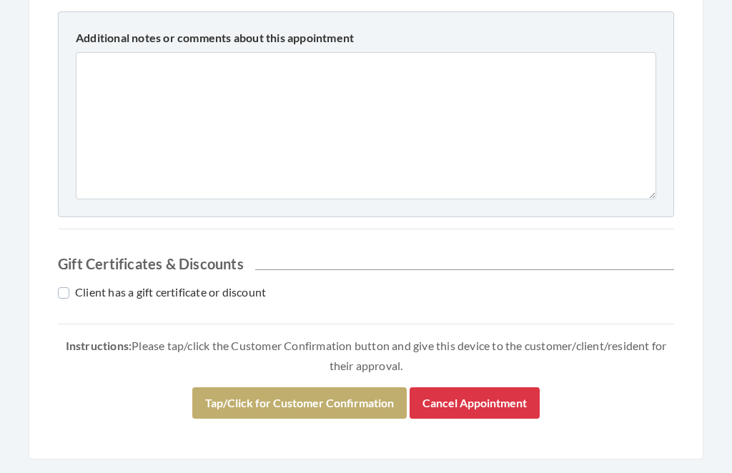
click at [314, 398] on button "Tap/Click for Customer Confirmation" at bounding box center [299, 403] width 215 height 31
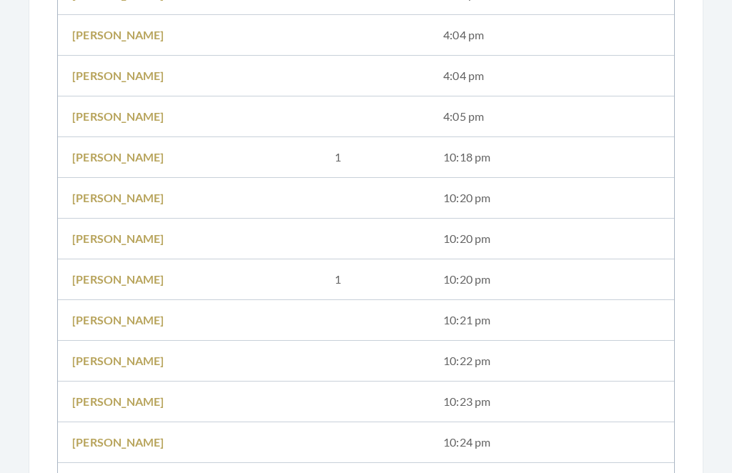
scroll to position [1498, 0]
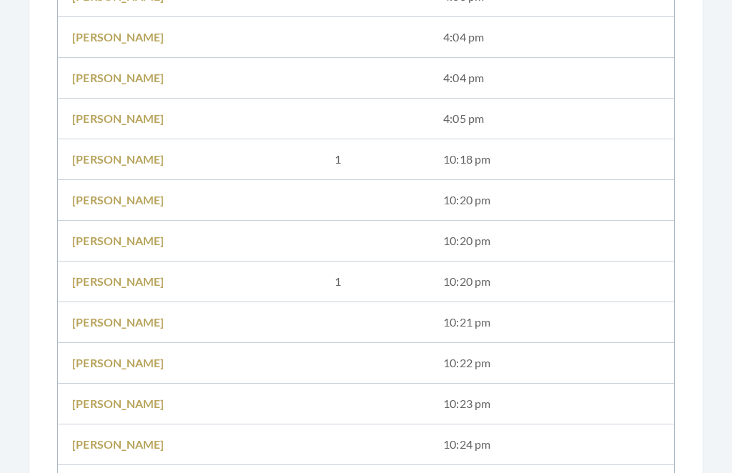
click at [150, 180] on td "[PERSON_NAME]" at bounding box center [189, 159] width 262 height 41
click at [127, 190] on td "[PERSON_NAME]" at bounding box center [189, 200] width 262 height 41
click at [146, 195] on link "[PERSON_NAME]" at bounding box center [118, 200] width 92 height 14
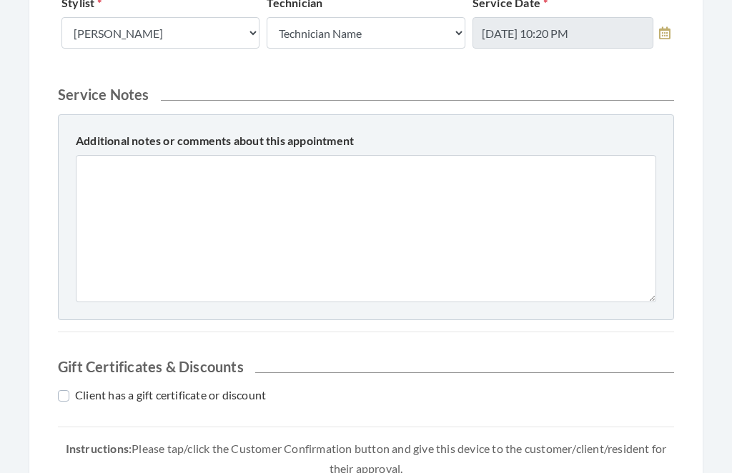
scroll to position [579, 0]
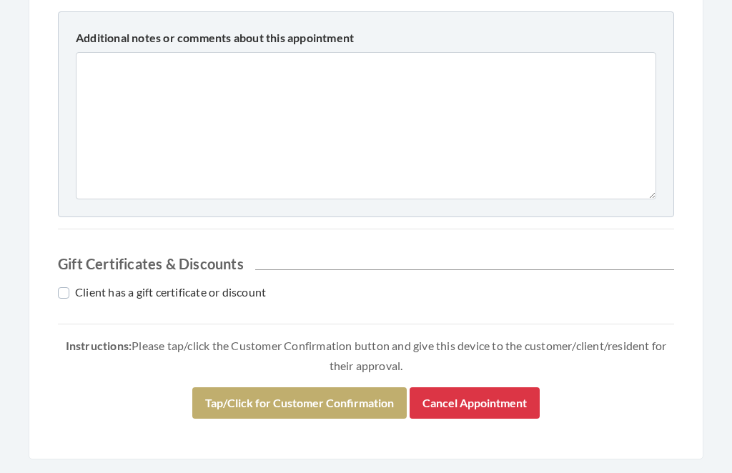
click at [490, 402] on button "Cancel Appointment" at bounding box center [475, 403] width 130 height 31
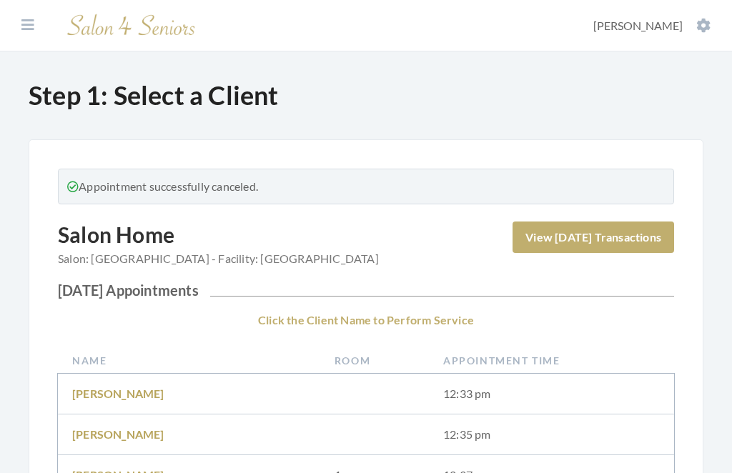
click at [697, 21] on icon at bounding box center [704, 26] width 14 height 14
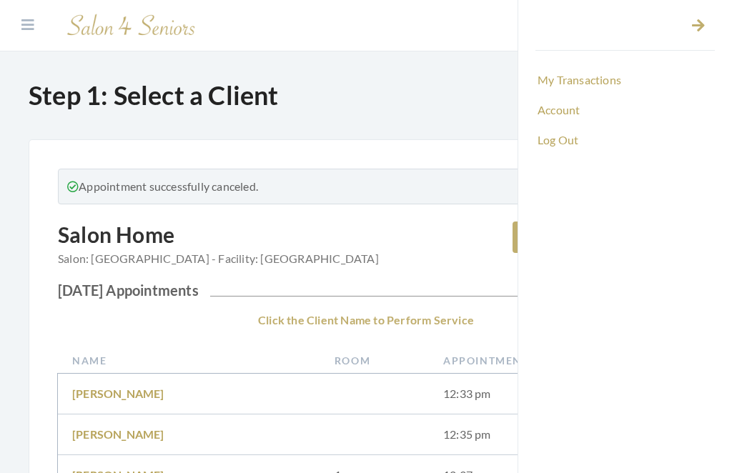
click at [562, 141] on link "Log Out" at bounding box center [626, 140] width 180 height 24
